Goal: Task Accomplishment & Management: Use online tool/utility

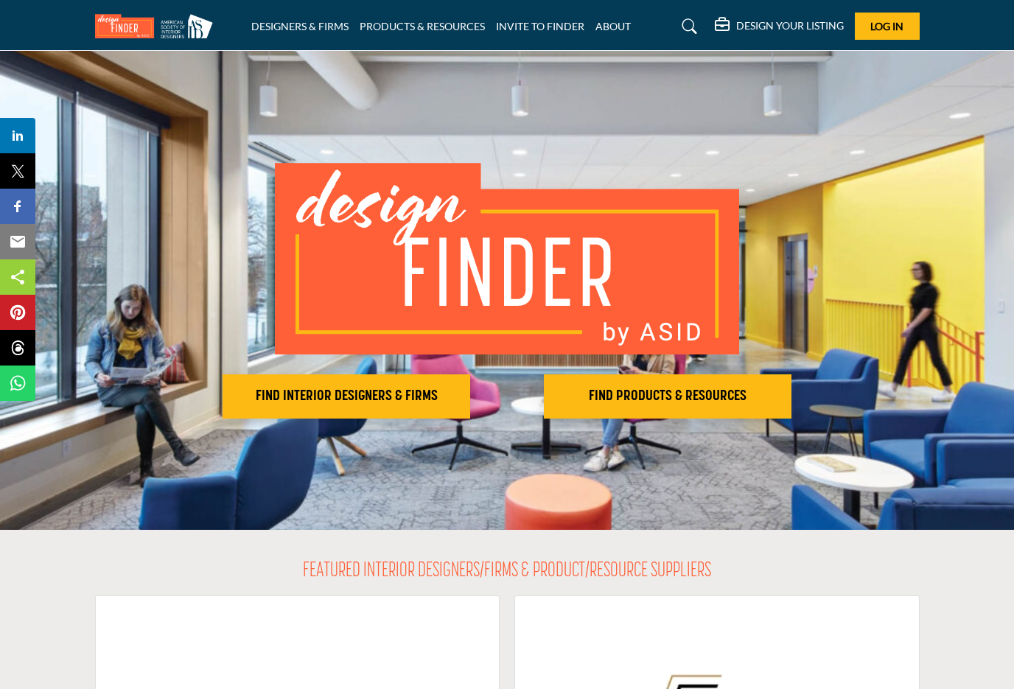
click at [335, 381] on button "FIND INTERIOR DESIGNERS & FIRMS" at bounding box center [347, 396] width 248 height 44
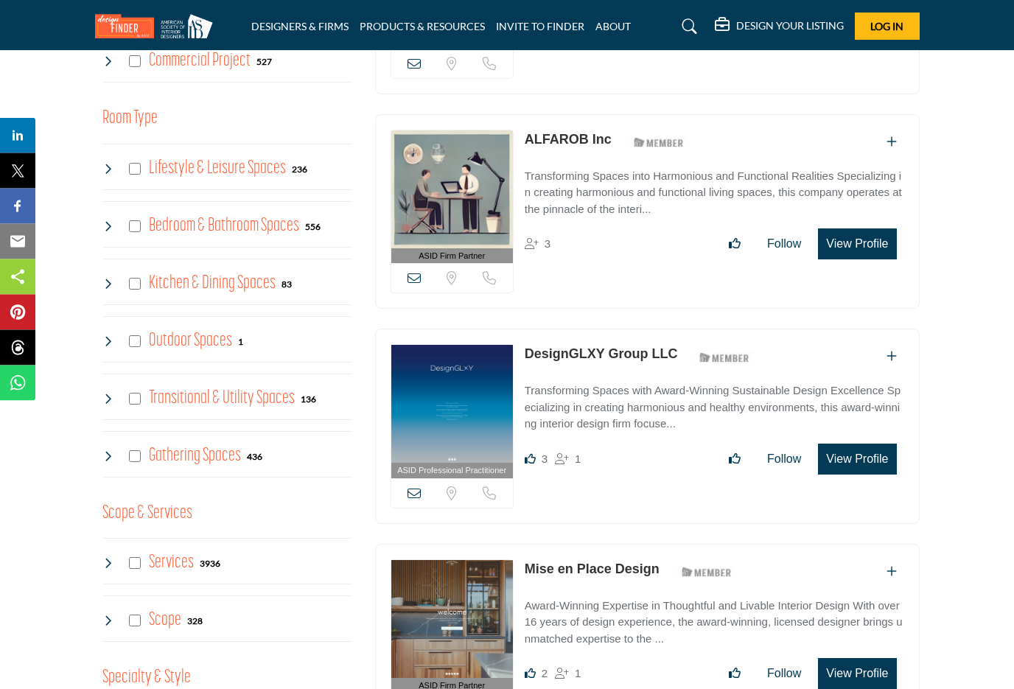
scroll to position [729, 0]
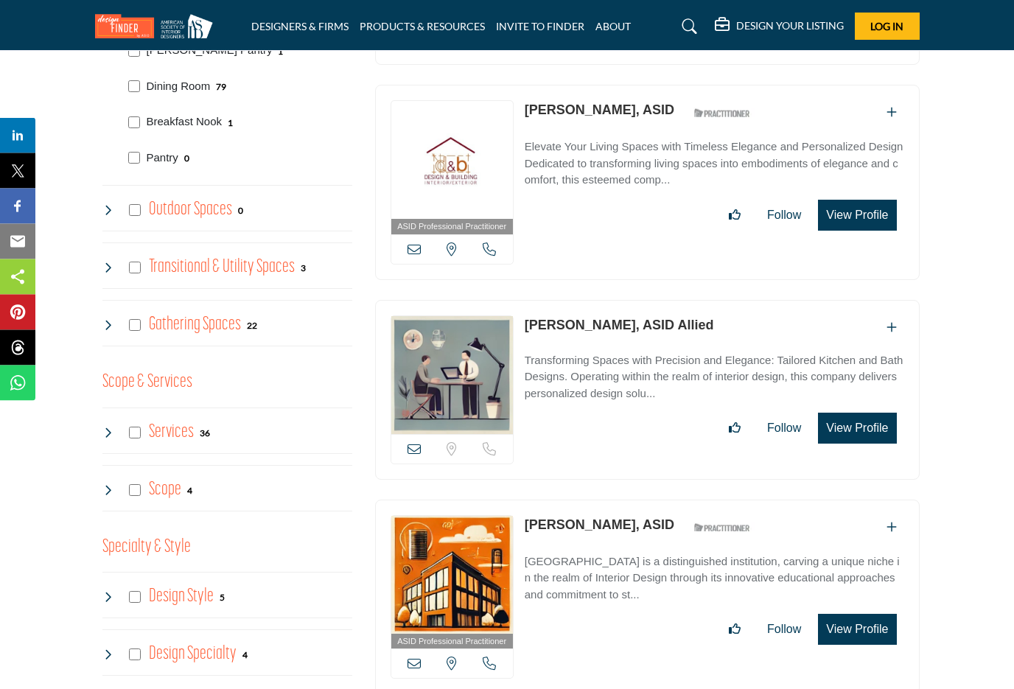
scroll to position [1047, 0]
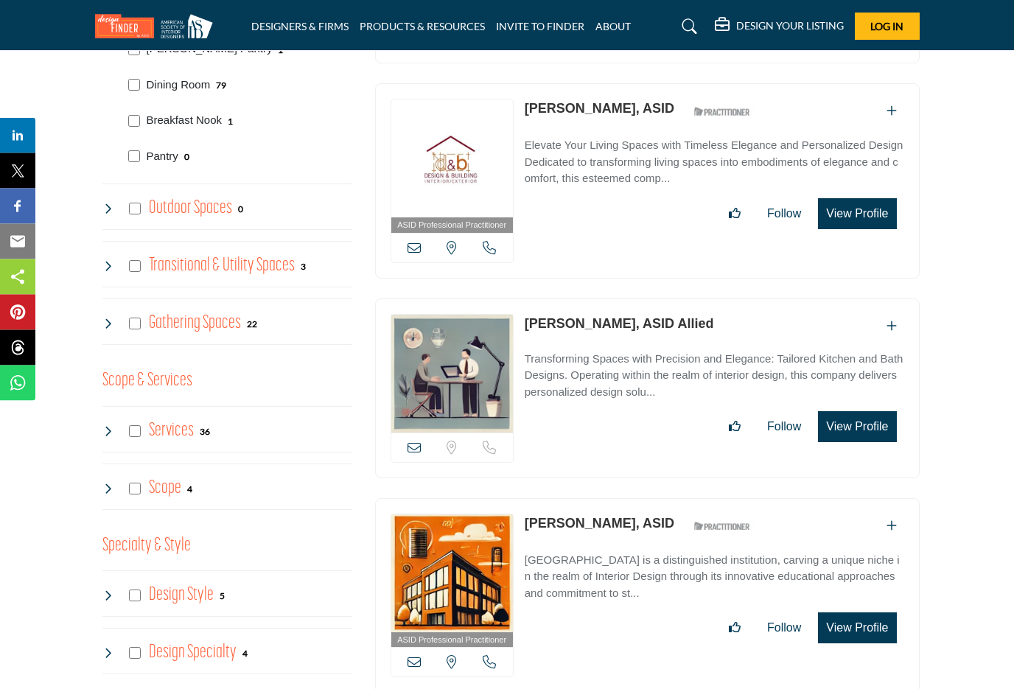
click at [141, 419] on div "Services 36" at bounding box center [156, 432] width 108 height 27
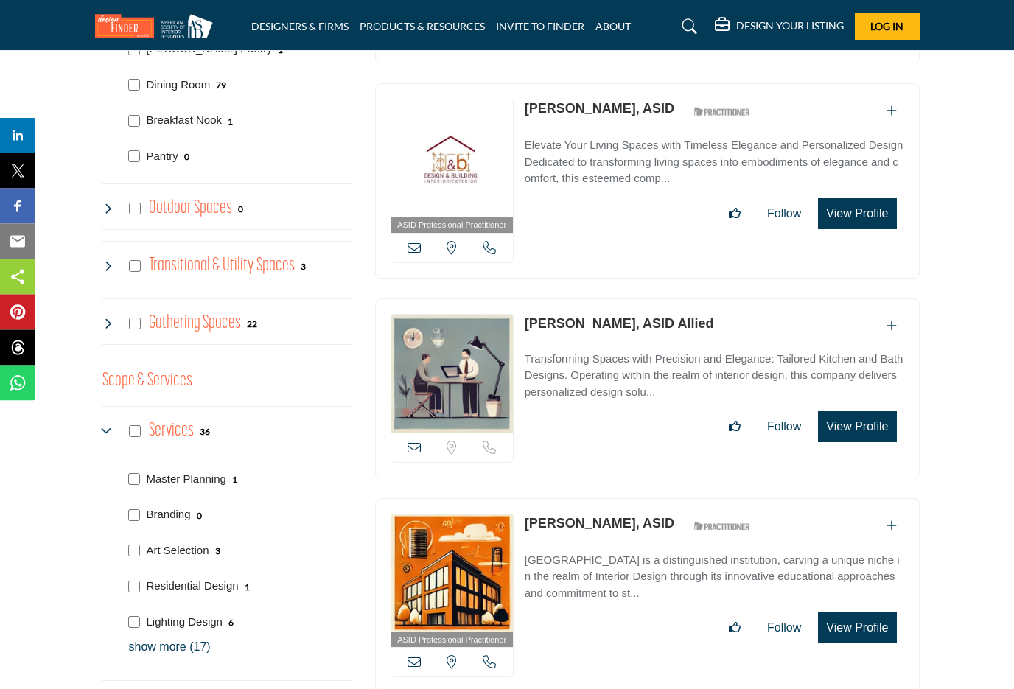
scroll to position [1047, 0]
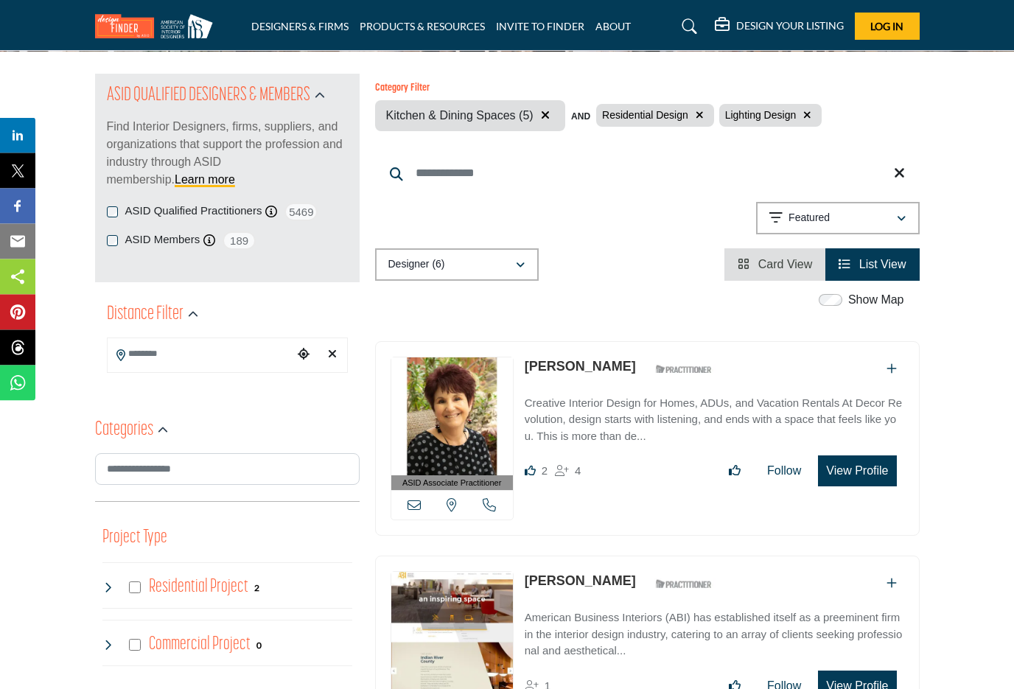
scroll to position [135, 0]
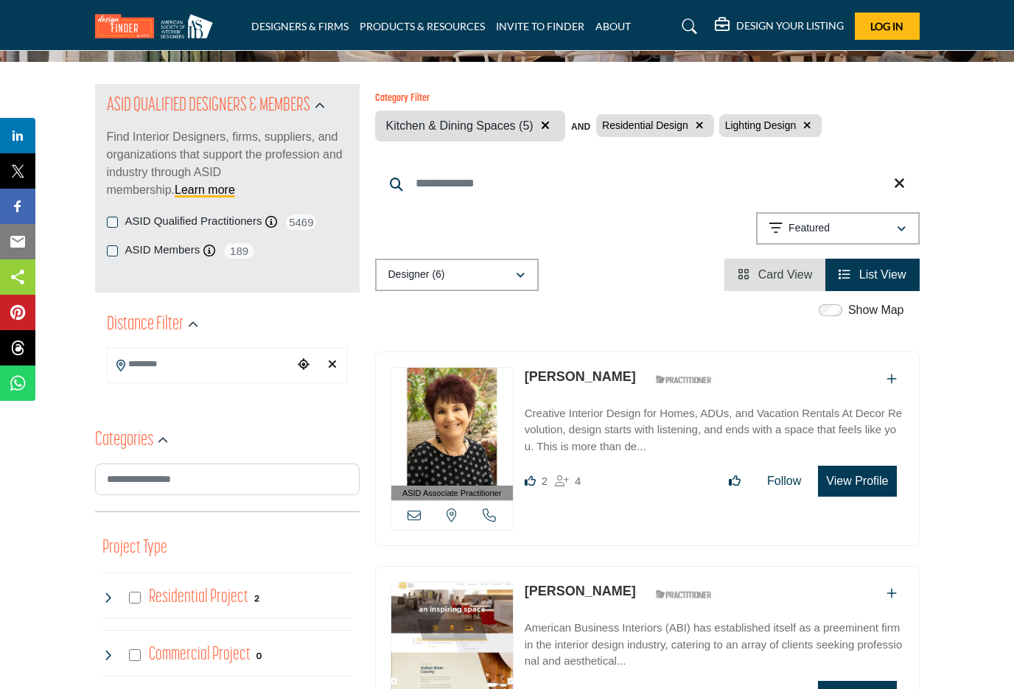
click at [537, 130] on button "button" at bounding box center [546, 125] width 18 height 19
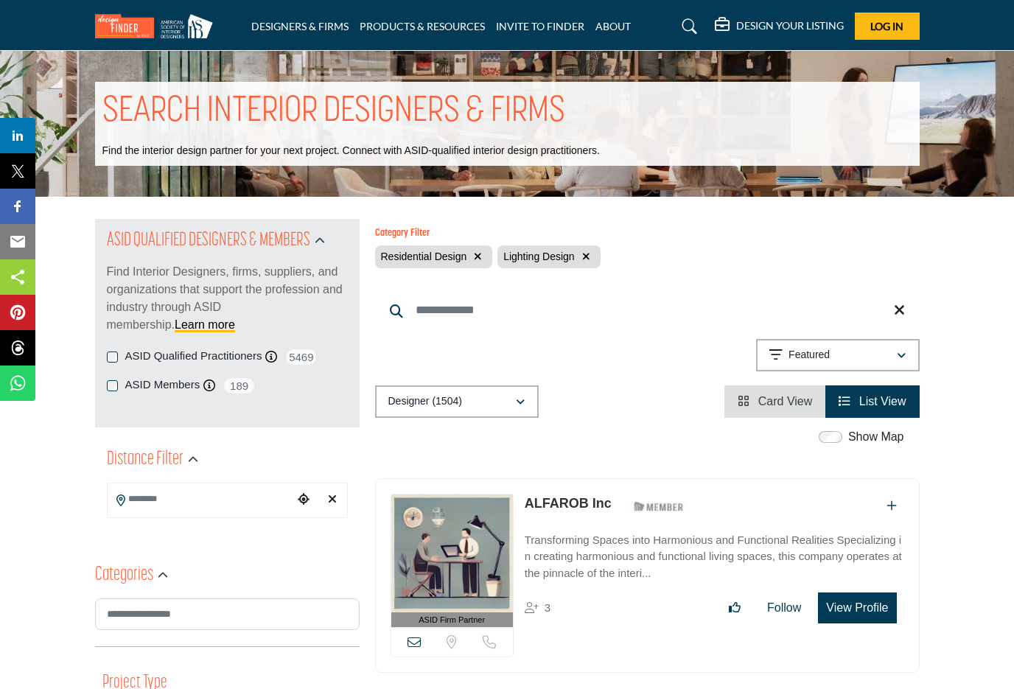
click at [480, 254] on icon "button" at bounding box center [478, 256] width 8 height 10
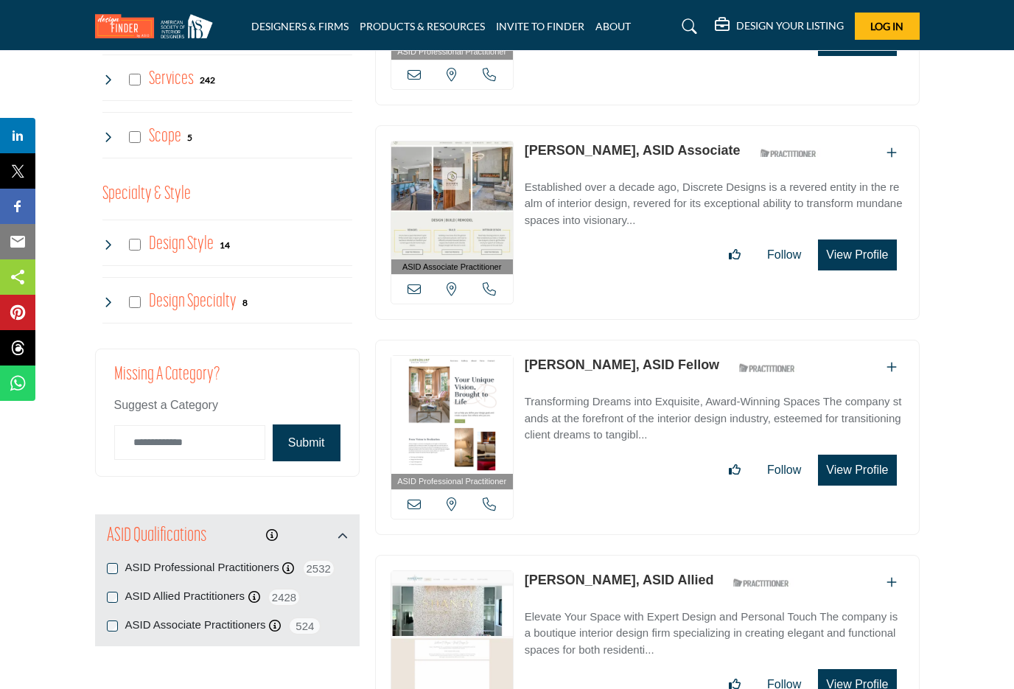
scroll to position [1218, 0]
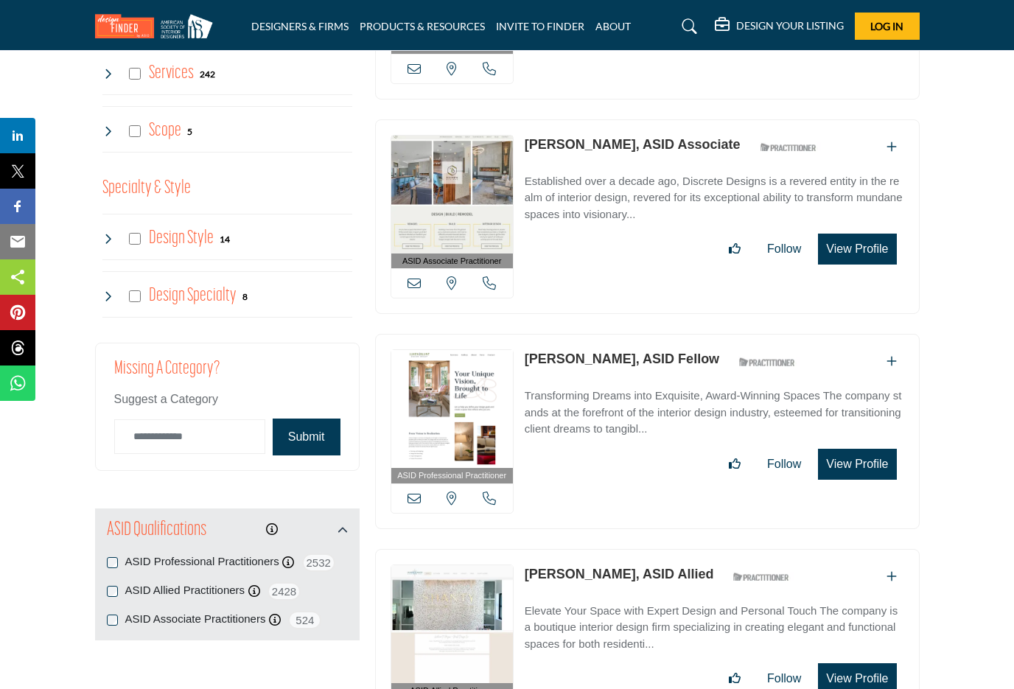
click at [438, 386] on img at bounding box center [452, 409] width 122 height 118
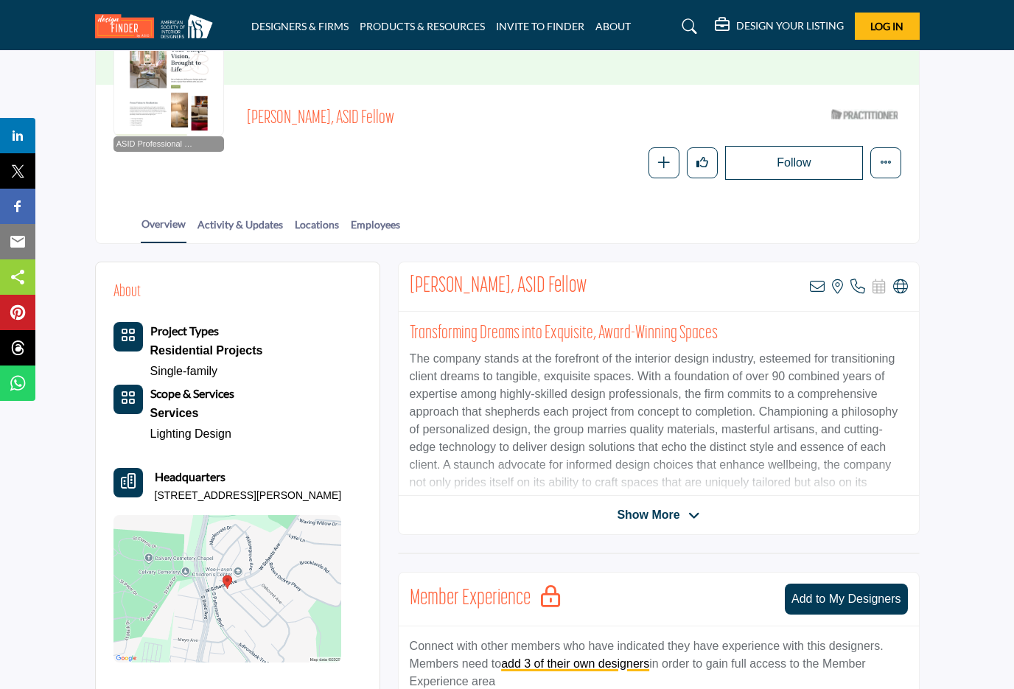
scroll to position [157, 0]
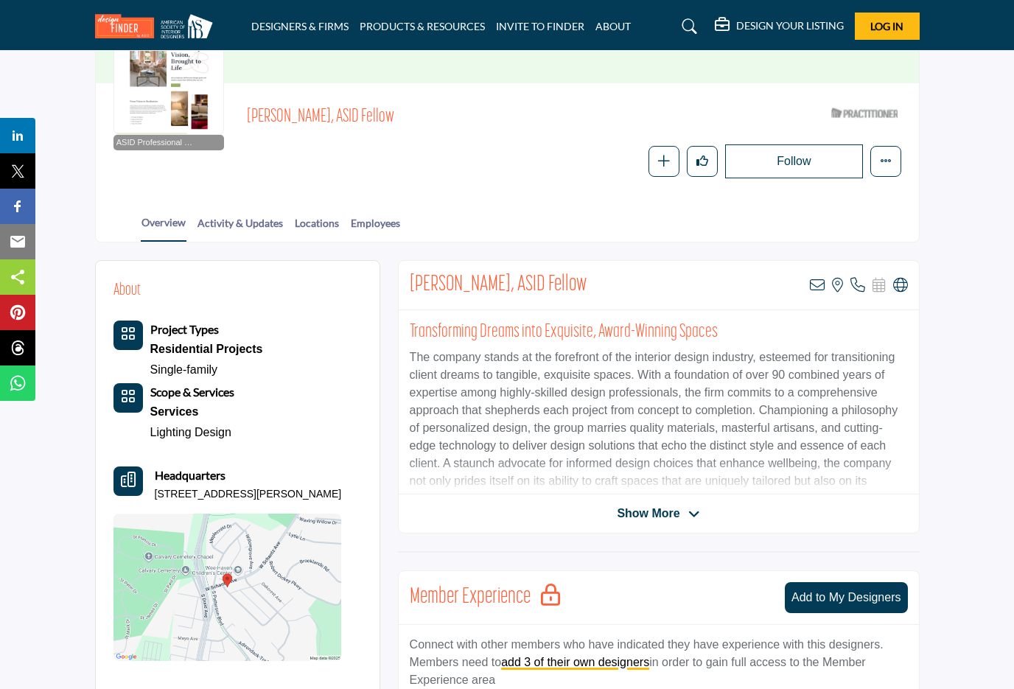
click at [653, 505] on span "Show More" at bounding box center [648, 514] width 63 height 18
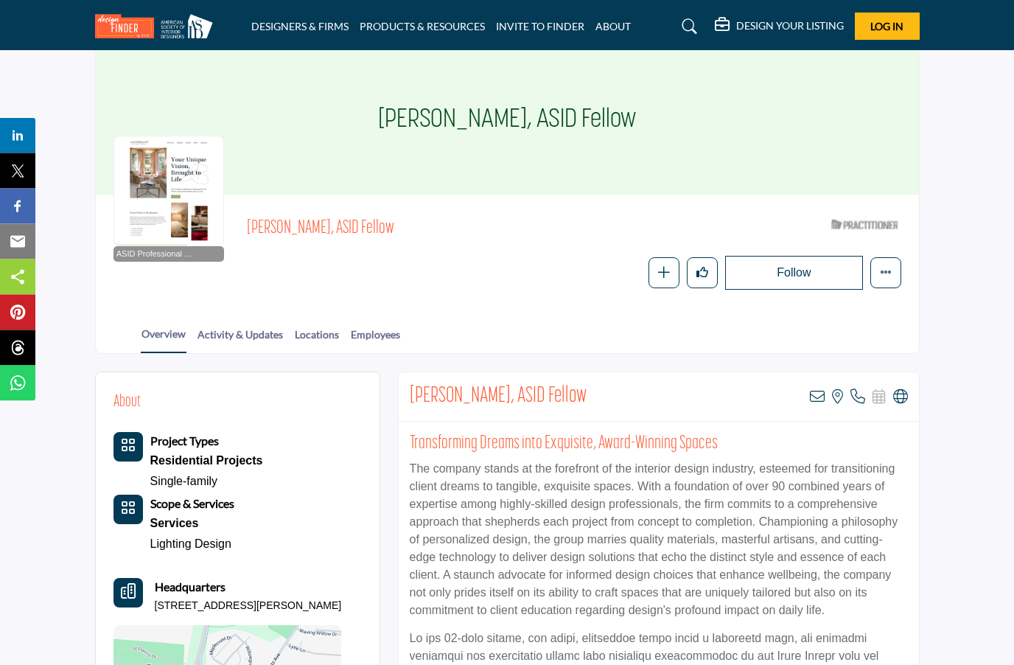
scroll to position [0, 0]
